Goal: Task Accomplishment & Management: Use online tool/utility

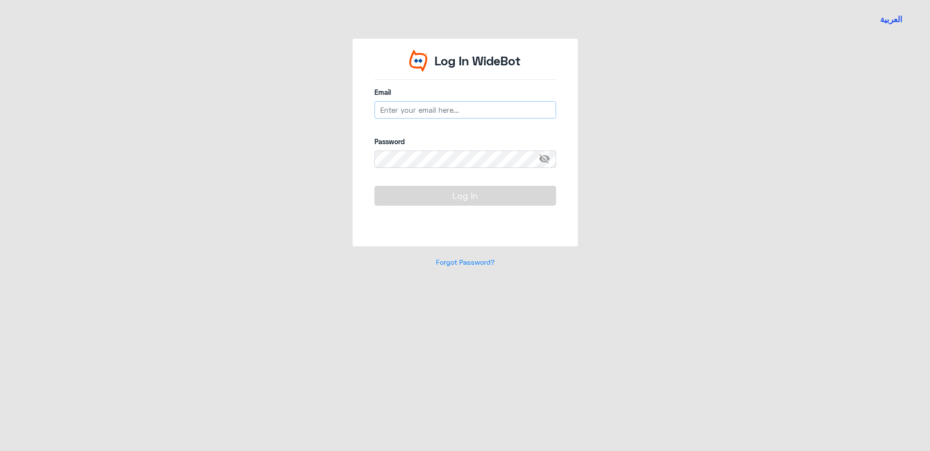
type input "[EMAIL_ADDRESS][DOMAIN_NAME]"
click at [449, 203] on button "Log In" at bounding box center [465, 195] width 182 height 19
